Goal: Information Seeking & Learning: Learn about a topic

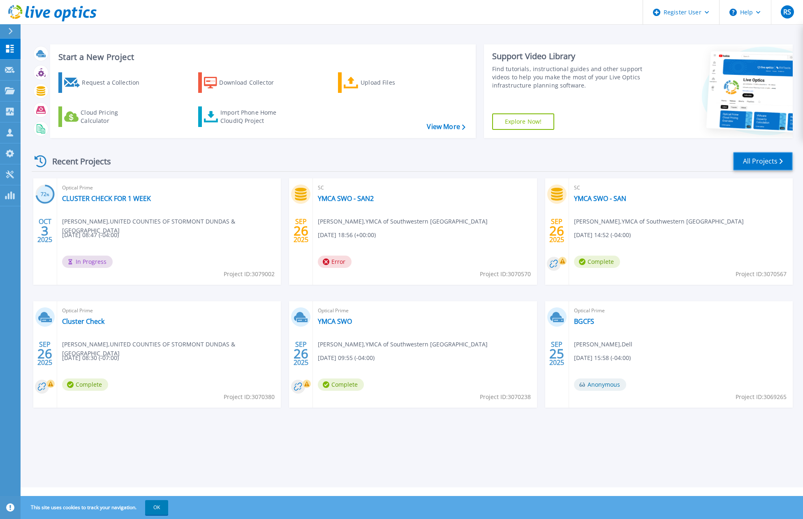
click at [767, 163] on link "All Projects" at bounding box center [763, 161] width 60 height 19
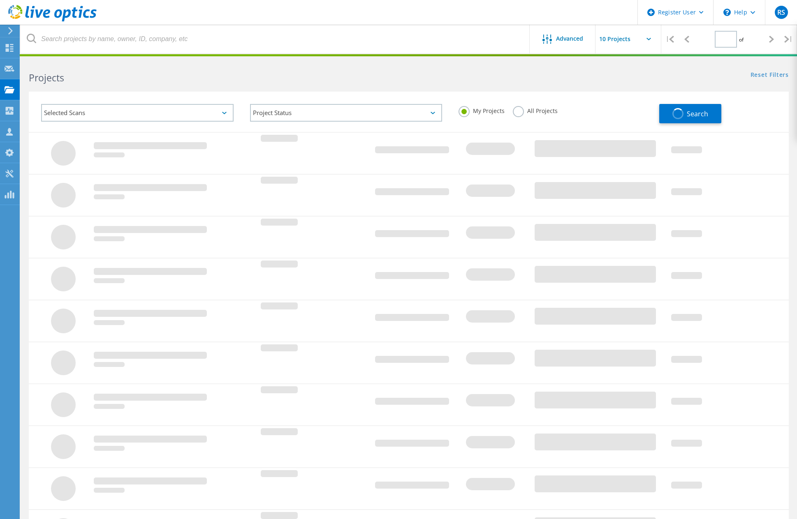
type input "1"
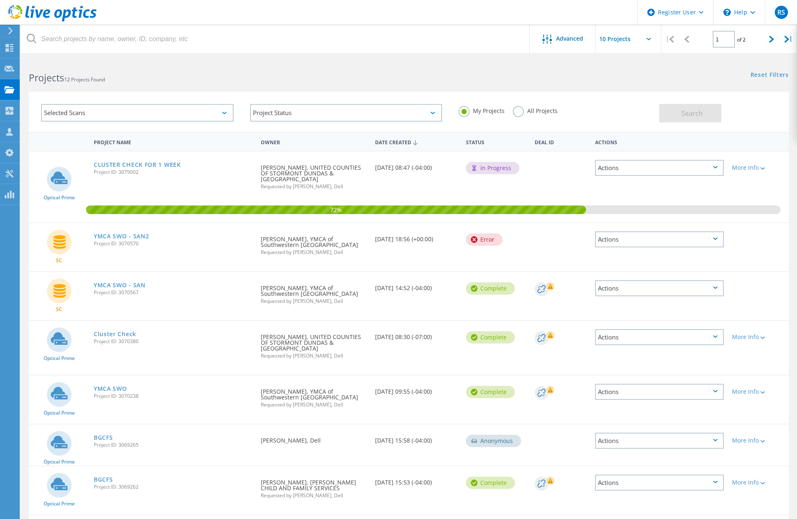
click at [63, 15] on use at bounding box center [52, 13] width 88 height 16
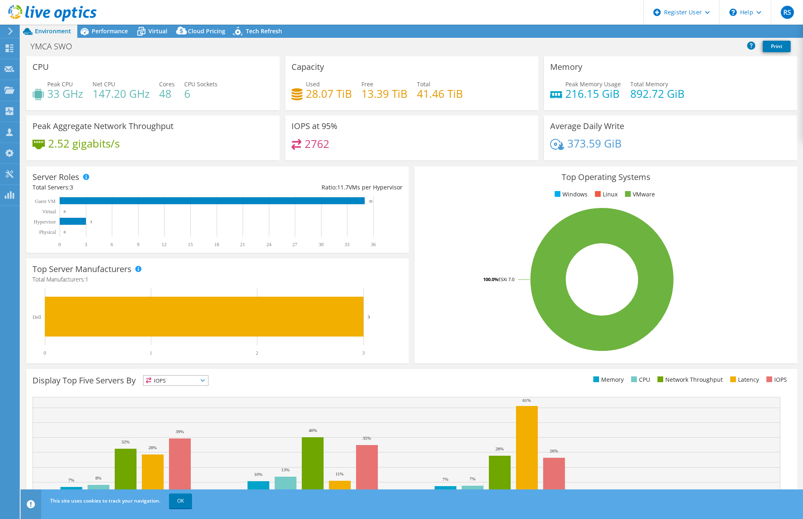
select select "USD"
drag, startPoint x: 180, startPoint y: 500, endPoint x: 233, endPoint y: 443, distance: 78.3
click at [180, 500] on link "OK" at bounding box center [180, 501] width 23 height 15
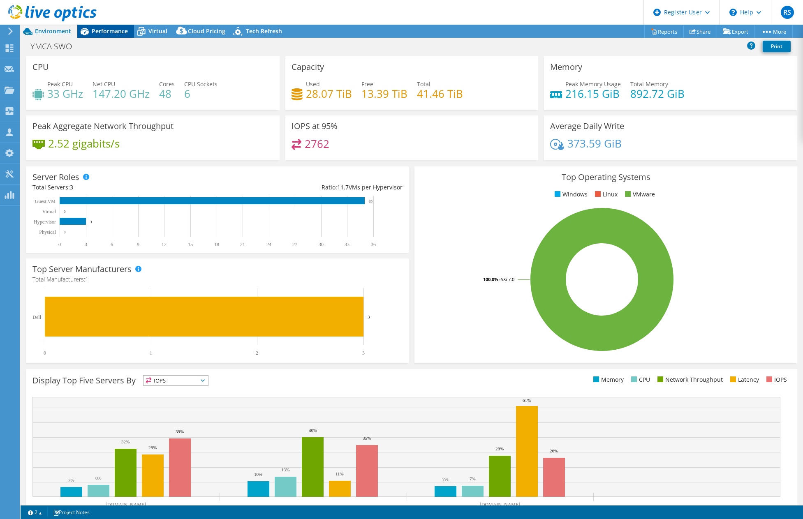
click at [103, 37] on div "Performance" at bounding box center [105, 31] width 57 height 13
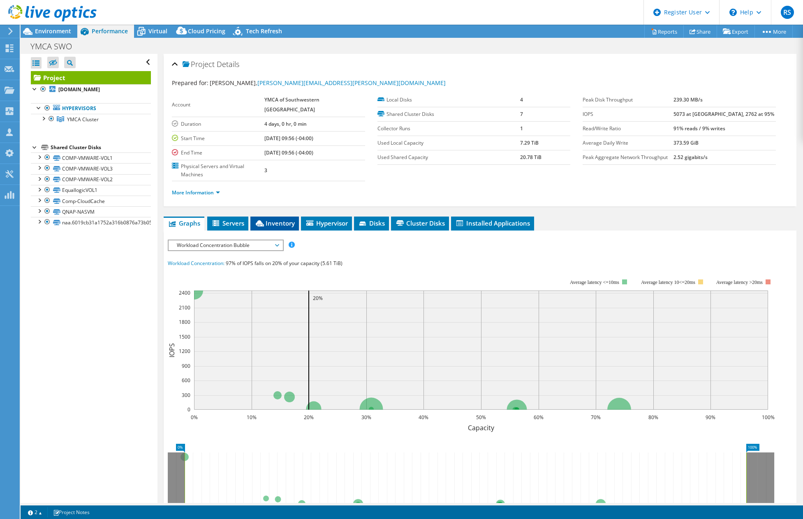
click at [285, 219] on span "Inventory" at bounding box center [275, 223] width 40 height 8
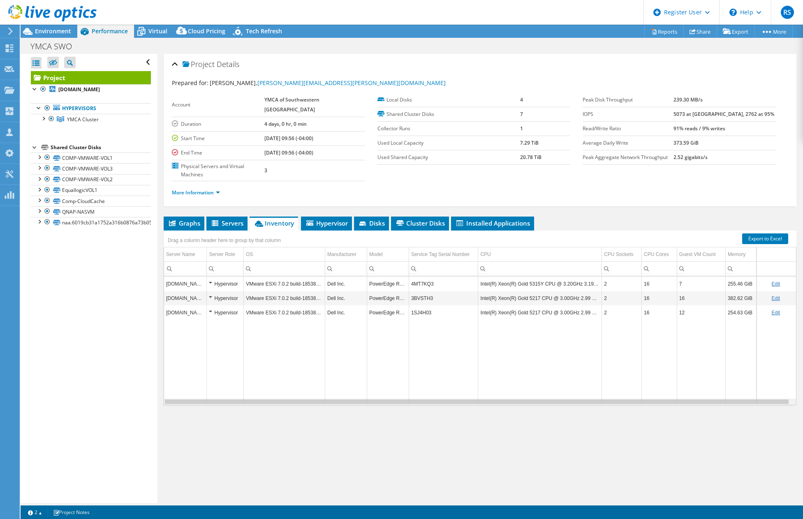
click at [425, 400] on div "Data grid" at bounding box center [477, 402] width 624 height 5
drag, startPoint x: 425, startPoint y: 387, endPoint x: 330, endPoint y: 387, distance: 95.0
click at [330, 387] on body "RS Dell User Rishabh Sharma Rishabh.Sharma6@dell.com Dell My Profile Log Out \n…" at bounding box center [401, 259] width 803 height 519
click at [236, 217] on li "Servers" at bounding box center [226, 224] width 41 height 14
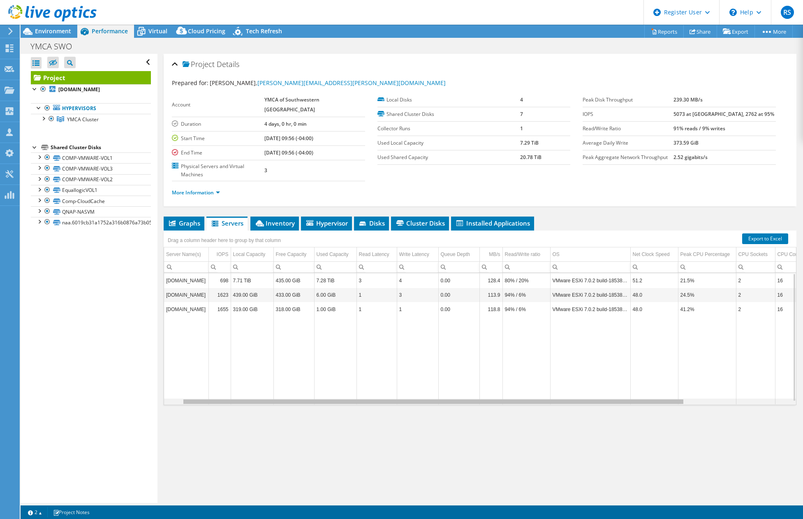
drag, startPoint x: 650, startPoint y: 388, endPoint x: 425, endPoint y: 371, distance: 225.6
click at [425, 371] on body "RS Dell User Rishabh Sharma Rishabh.Sharma6@dell.com Dell My Profile Log Out \n…" at bounding box center [401, 259] width 803 height 519
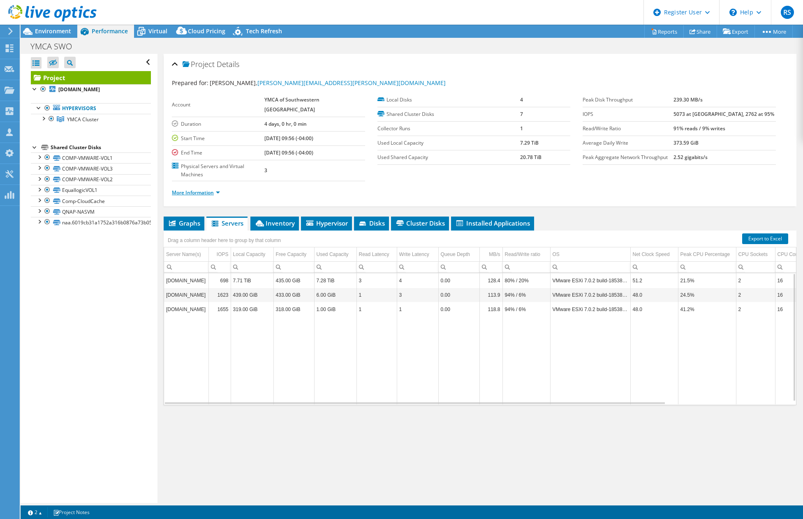
click at [198, 189] on link "More Information" at bounding box center [196, 192] width 48 height 7
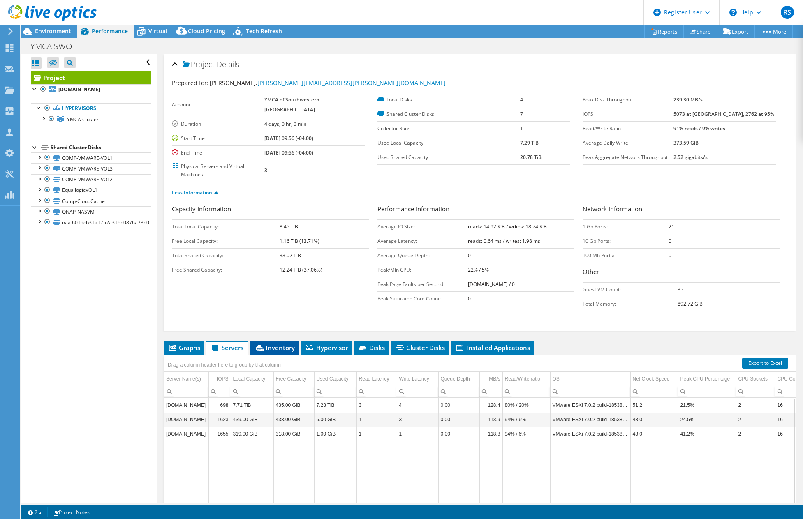
click at [267, 344] on span "Inventory" at bounding box center [275, 348] width 40 height 8
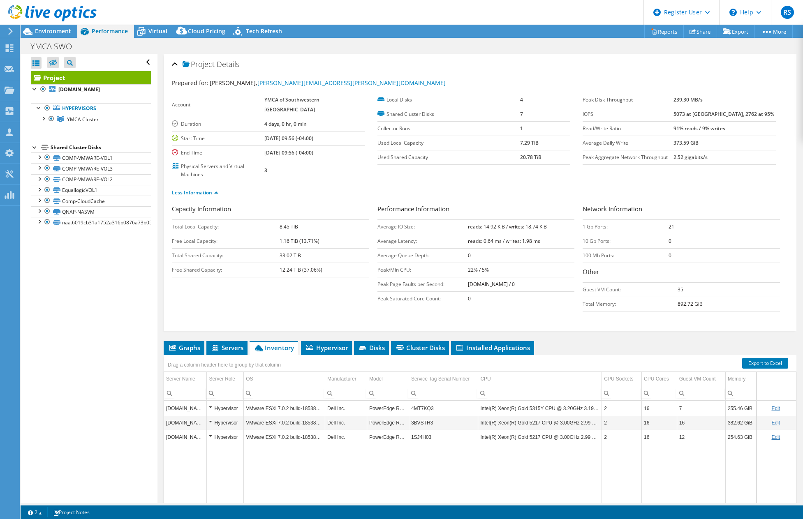
drag, startPoint x: 391, startPoint y: 49, endPoint x: 324, endPoint y: 70, distance: 70.2
click at [391, 49] on div "YMCA SWO Print" at bounding box center [412, 46] width 783 height 15
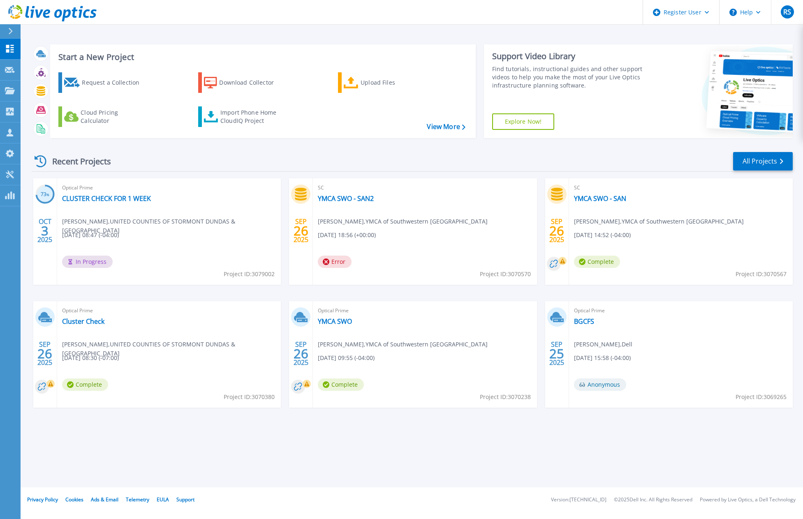
click at [456, 176] on div "Recent Projects All Projects 73 % [DATE] Optical Prime CLUSTER CHECK FOR 1 WEEK…" at bounding box center [412, 288] width 761 height 286
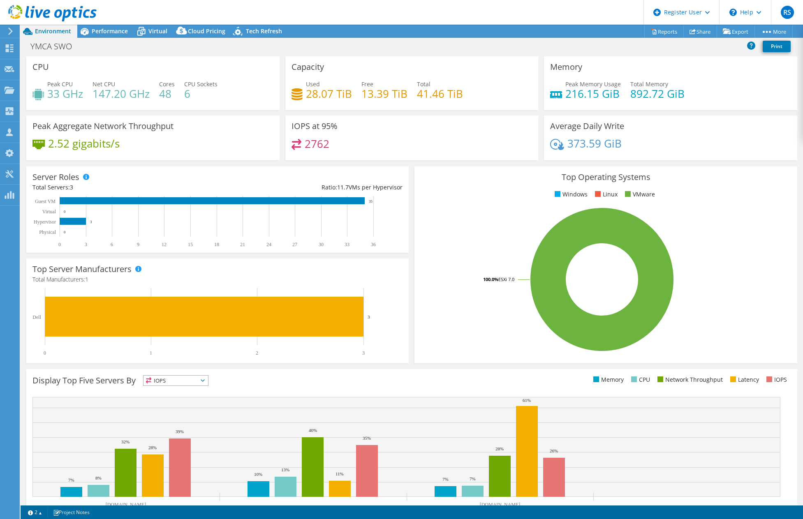
select select "USD"
